Goal: Task Accomplishment & Management: Use online tool/utility

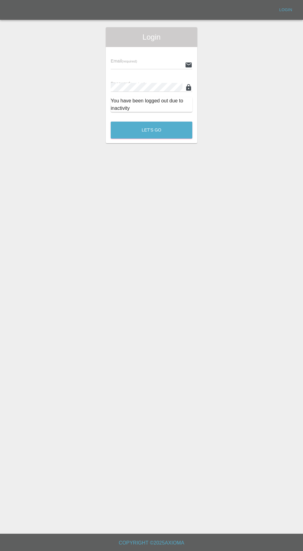
click at [123, 68] on input "text" at bounding box center [147, 64] width 72 height 9
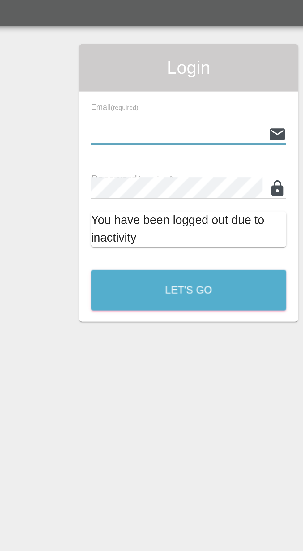
type input "[EMAIL_ADDRESS][DOMAIN_NAME]"
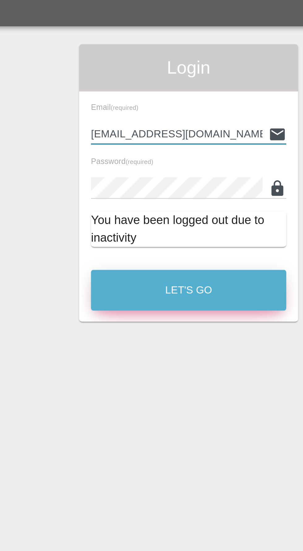
click at [170, 136] on button "Let's Go" at bounding box center [152, 130] width 82 height 17
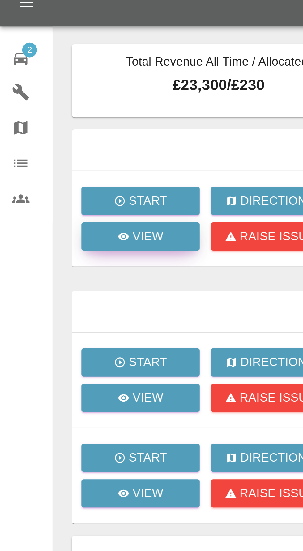
click at [56, 108] on p "View" at bounding box center [61, 107] width 13 height 7
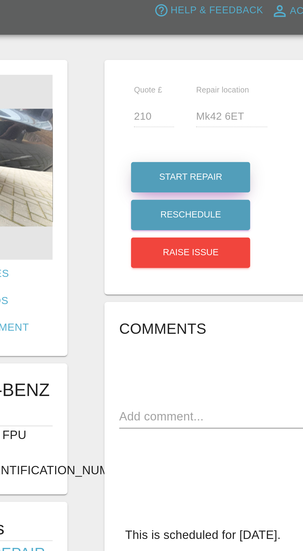
click at [151, 77] on button "Start Repair" at bounding box center [160, 79] width 50 height 13
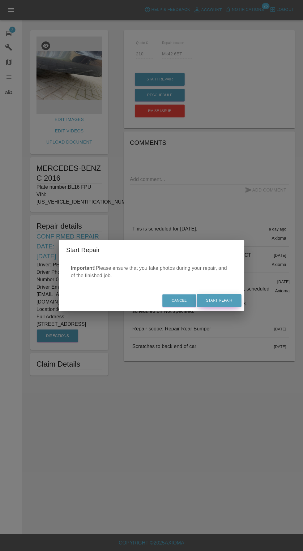
click at [232, 303] on button "Start Repair" at bounding box center [219, 300] width 45 height 13
